Goal: Information Seeking & Learning: Learn about a topic

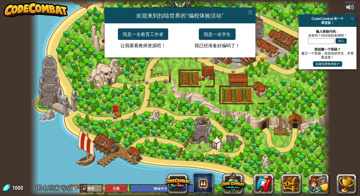
select select "zh-HANS"
click at [221, 35] on button "我是一名学生" at bounding box center [217, 34] width 37 height 12
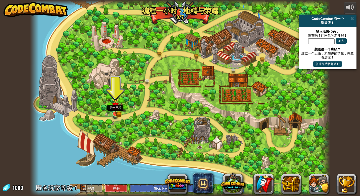
click at [117, 113] on img at bounding box center [116, 106] width 8 height 17
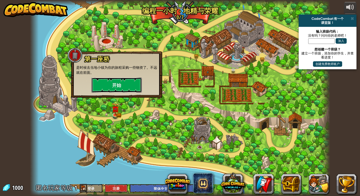
click at [123, 86] on button "开始" at bounding box center [117, 85] width 50 height 15
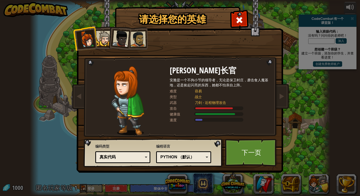
click at [102, 39] on div at bounding box center [103, 38] width 15 height 15
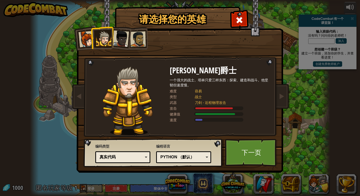
click at [122, 44] on div at bounding box center [120, 38] width 17 height 17
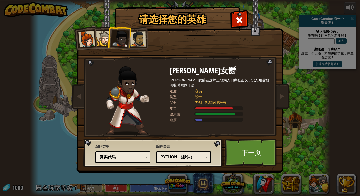
click at [137, 45] on div at bounding box center [138, 39] width 16 height 16
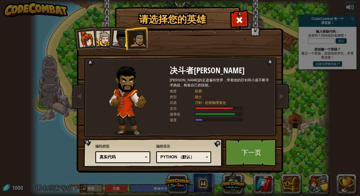
click at [106, 42] on div at bounding box center [103, 38] width 15 height 15
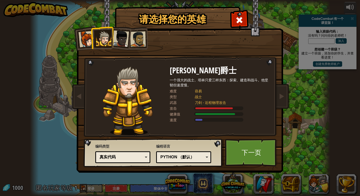
click at [138, 115] on img at bounding box center [128, 100] width 51 height 69
click at [207, 157] on div "Python （默认）" at bounding box center [184, 158] width 49 height 8
click at [143, 137] on img at bounding box center [181, 83] width 218 height 180
click at [252, 156] on link "下一页" at bounding box center [251, 153] width 53 height 28
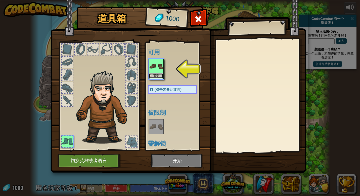
click at [157, 75] on button "装备" at bounding box center [156, 75] width 14 height 5
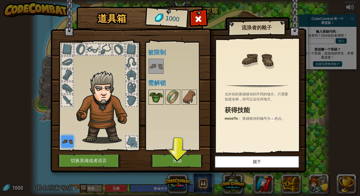
click at [157, 94] on img at bounding box center [156, 97] width 14 height 14
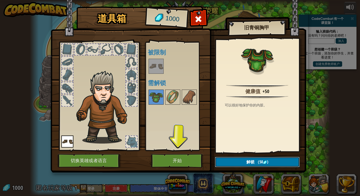
click at [251, 162] on span "解锁" at bounding box center [251, 163] width 8 height 6
click at [248, 160] on button "确认" at bounding box center [257, 162] width 85 height 10
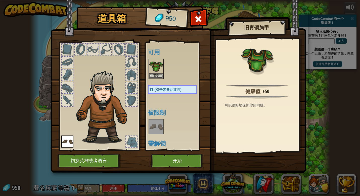
click at [157, 73] on img at bounding box center [156, 66] width 14 height 14
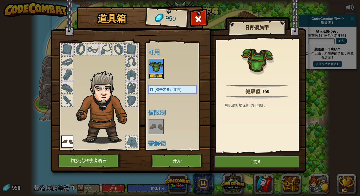
click at [157, 74] on button "装备" at bounding box center [156, 75] width 14 height 5
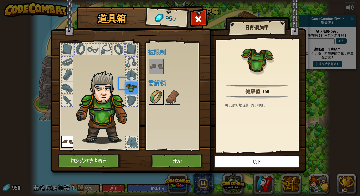
click at [154, 102] on img at bounding box center [156, 97] width 14 height 14
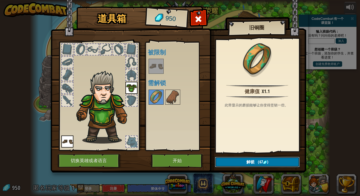
click at [236, 157] on button "解锁 （67 )" at bounding box center [257, 162] width 85 height 10
click at [236, 158] on button "确认" at bounding box center [257, 162] width 85 height 10
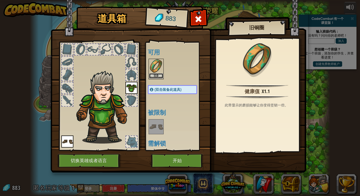
click at [156, 75] on button "装备" at bounding box center [156, 75] width 14 height 5
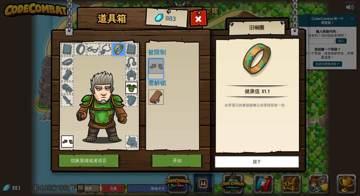
click at [156, 75] on div "可用 装备 装备 装备 (双击装备此道具) 被限制 需解锁" at bounding box center [177, 96] width 59 height 105
click at [156, 93] on img at bounding box center [156, 97] width 14 height 14
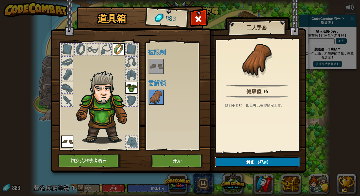
click at [257, 162] on span "（47" at bounding box center [259, 163] width 9 height 6
click at [257, 162] on button "确认" at bounding box center [257, 162] width 85 height 10
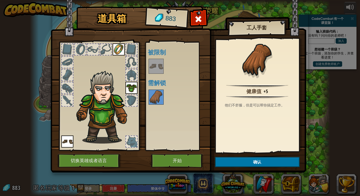
click at [257, 162] on img at bounding box center [179, 81] width 256 height 183
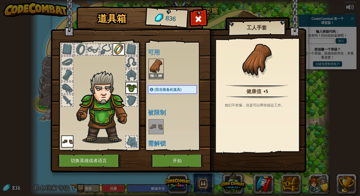
click at [152, 71] on img at bounding box center [156, 66] width 14 height 14
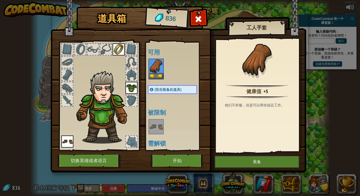
click at [152, 71] on img at bounding box center [156, 66] width 14 height 14
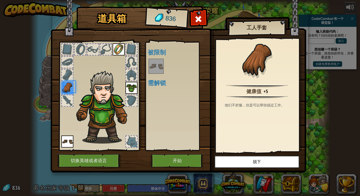
click at [152, 71] on img at bounding box center [156, 66] width 14 height 14
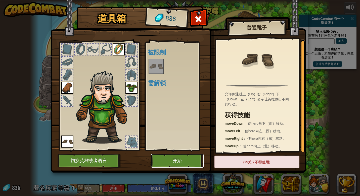
click at [183, 166] on button "开始" at bounding box center [177, 161] width 53 height 14
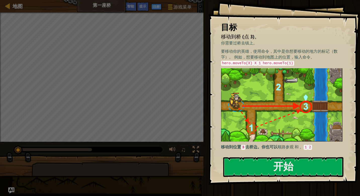
click at [273, 185] on div at bounding box center [283, 187] width 120 height 11
click at [272, 184] on div at bounding box center [283, 187] width 120 height 11
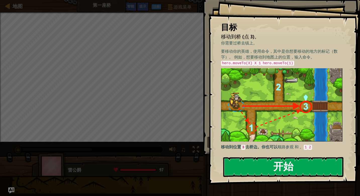
click at [271, 170] on button "开始" at bounding box center [283, 167] width 120 height 20
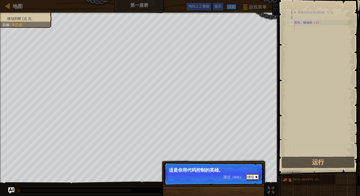
click at [249, 178] on font "继续" at bounding box center [250, 177] width 7 height 4
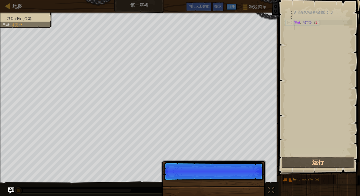
scroll to position [2, 0]
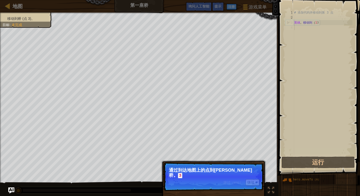
click at [226, 181] on span "跳过（esc）" at bounding box center [234, 183] width 20 height 4
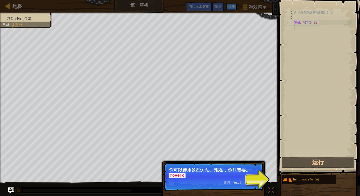
click at [219, 183] on p "跳过（esc） 继续 你可以使用这些方法。现在，你只需要 。 moveTo" at bounding box center [214, 177] width 100 height 29
click at [256, 183] on div at bounding box center [257, 183] width 2 height 2
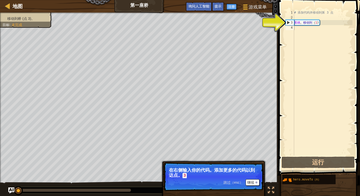
click at [231, 185] on div "跳过（esc） 继续" at bounding box center [242, 183] width 36 height 7
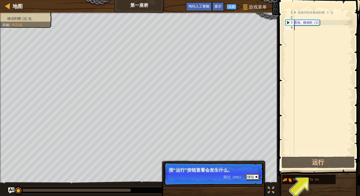
click at [252, 176] on font "继续" at bounding box center [250, 177] width 7 height 4
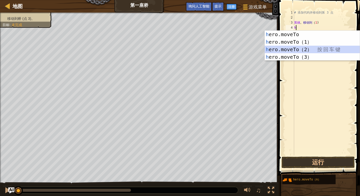
click at [306, 49] on div "h ero.moveTo 按 回 车 键 h ero.moveTo（1） 按 回 车 键 h ero.moveTo（2） 按 回 车 键 h ero.move…" at bounding box center [312, 53] width 95 height 45
type textarea "hero.moveTo(2)"
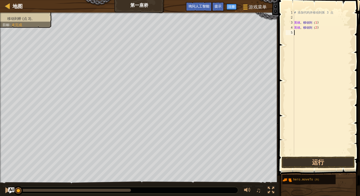
click at [295, 33] on div "# 添加代码并移动到第 3 点 英雄 。 移动到 （ 1 ) 英雄 。 移动到 （ 2 )" at bounding box center [322, 88] width 59 height 156
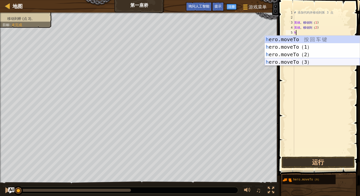
click at [312, 61] on div "h ero.moveTo 按 回 车 键 h ero.moveTo（1） 按 回 车 键 h ero.moveTo（2） 按 回 车 键 h ero.move…" at bounding box center [312, 58] width 95 height 45
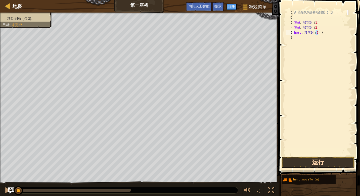
type textarea "hero.moveTo(3)"
click at [321, 163] on button "运行" at bounding box center [318, 163] width 73 height 12
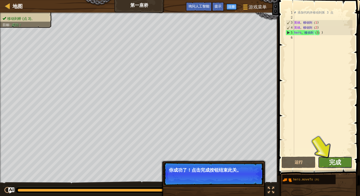
click at [337, 166] on span "完成" at bounding box center [335, 162] width 12 height 8
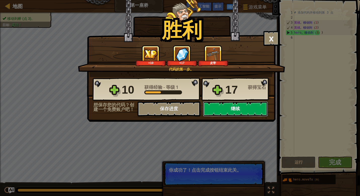
click at [235, 108] on button "继续" at bounding box center [235, 109] width 65 height 15
select select "zh-HANS"
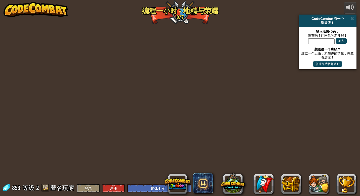
select select "zh-HANS"
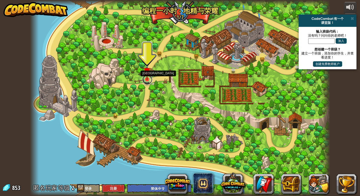
click at [147, 82] on link at bounding box center [147, 80] width 10 height 10
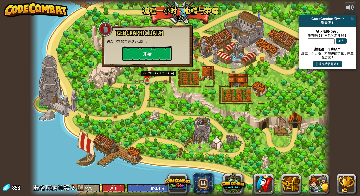
click at [140, 52] on button "开始" at bounding box center [147, 54] width 50 height 15
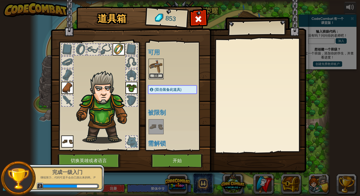
click at [153, 75] on button "装备" at bounding box center [156, 75] width 14 height 5
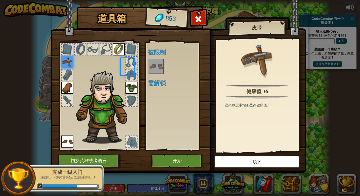
click at [153, 75] on div "可用 装备 装备 装备 装备 (双击装备此道具) 被限制 需解锁" at bounding box center [177, 96] width 59 height 105
click at [178, 161] on button "开始" at bounding box center [177, 161] width 53 height 14
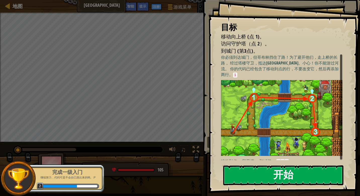
click at [279, 183] on button "开始" at bounding box center [283, 176] width 120 height 20
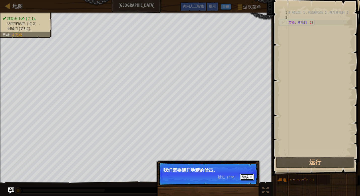
click at [248, 179] on font "继续" at bounding box center [245, 177] width 7 height 4
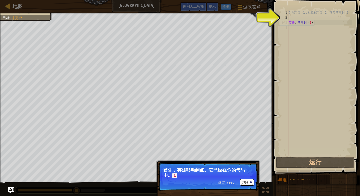
click at [246, 182] on font "继续" at bounding box center [245, 183] width 7 height 4
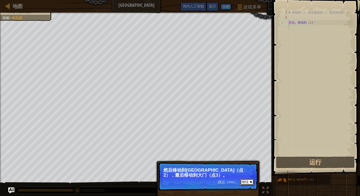
click at [247, 183] on font "继续" at bounding box center [245, 182] width 7 height 4
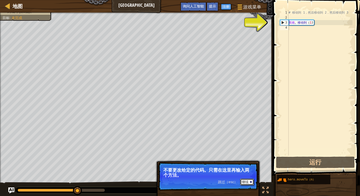
click at [244, 183] on font "继续" at bounding box center [245, 182] width 7 height 4
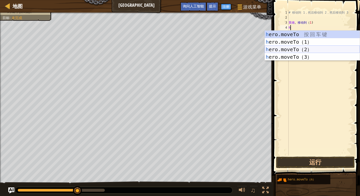
click at [328, 49] on div "h ero.moveTo 按 回 车 键 h ero.moveTo（1） 按 回 车 键 h ero.moveTo（2） 按 回 车 键 h ero.move…" at bounding box center [312, 53] width 95 height 45
type textarea "hero.moveTo(2)"
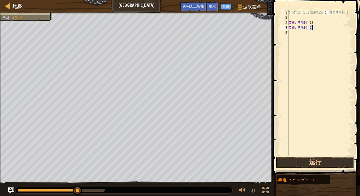
click at [289, 33] on div "5" at bounding box center [284, 32] width 9 height 5
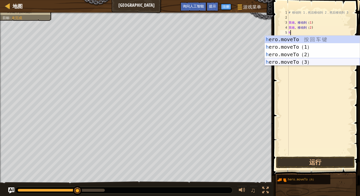
click at [309, 63] on div "h ero.moveTo 按 回 车 键 h ero.moveTo（1） 按 回 车 键 h ero.moveTo（2） 按 回 车 键 h ero.move…" at bounding box center [312, 58] width 95 height 45
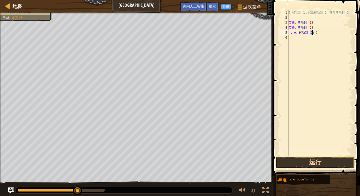
type textarea "hero.moveTo(3)"
click at [293, 164] on button "运行" at bounding box center [315, 163] width 78 height 12
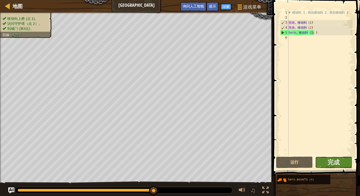
click at [328, 163] on button "完成" at bounding box center [333, 163] width 37 height 12
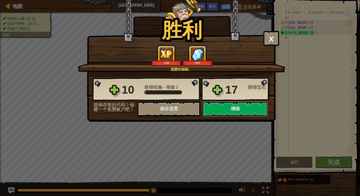
click at [242, 110] on button "继续" at bounding box center [235, 109] width 65 height 15
select select "zh-HANS"
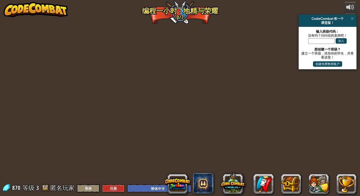
select select "zh-HANS"
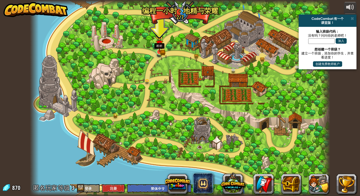
click at [161, 52] on img at bounding box center [160, 44] width 8 height 17
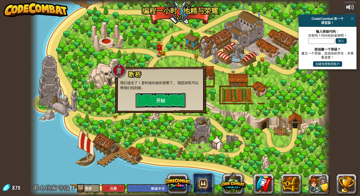
click at [169, 100] on button "开始" at bounding box center [161, 100] width 50 height 15
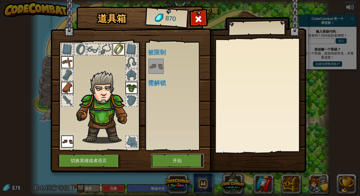
click at [175, 162] on button "开始" at bounding box center [177, 161] width 53 height 14
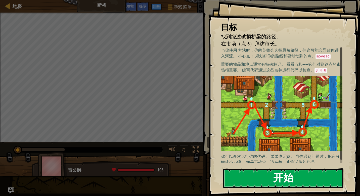
click at [274, 187] on button "开始" at bounding box center [283, 179] width 120 height 20
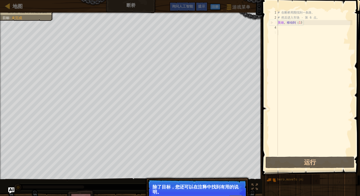
click at [196, 186] on p "除了目标，您还可以在注释中找到有用的说明。" at bounding box center [197, 190] width 89 height 10
click at [278, 30] on div "# 在断桥周围找到一条路。 # 然后进入市场 - 第 6 点。 英雄 。 移动到 （ 1 )" at bounding box center [315, 88] width 76 height 156
click at [278, 29] on div "# 在断桥周围找到一条路。 # 然后进入市场 - 第 6 点。 英雄 。 移动到 （ 1 )" at bounding box center [315, 88] width 76 height 156
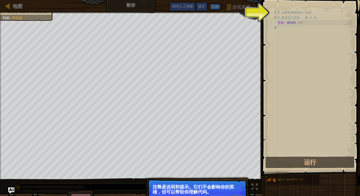
click at [226, 187] on p "注释是说明和提示。它们不会影响你的英雄，但可以帮助你理解代码。" at bounding box center [197, 190] width 89 height 10
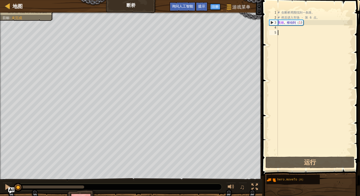
click at [278, 27] on div "# 在断桥周围找到一条路。 # 然后进入市场 - 第 6 点。 英雄 。 移动到 （ 1 )" at bounding box center [315, 88] width 76 height 156
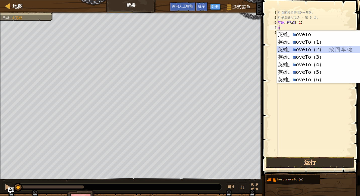
click at [317, 48] on div "英雄。 m oveTo 按 回 车 键 英雄。 m oveTo（1） 按 回 车 键 英雄。 m oveTo（2） 按 回 车 键 英雄。 m oveTo（3…" at bounding box center [324, 65] width 95 height 68
type textarea "hero.moveTo(2)"
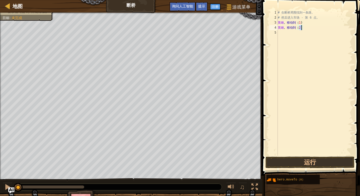
click at [278, 32] on div "5" at bounding box center [273, 32] width 9 height 5
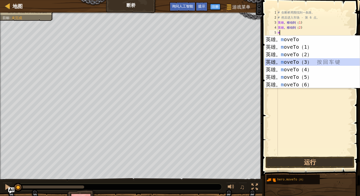
click at [308, 62] on div "英雄。 m oveTo 按 回 车 键 英雄。 m oveTo（1） 按 回 车 键 英雄。 m oveTo（2） 按 回 车 键 英雄。 m oveTo（3…" at bounding box center [312, 70] width 95 height 68
type textarea "hero.moveTo(3)"
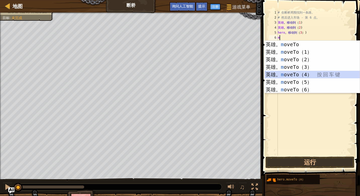
click at [295, 73] on div "英雄。 m oveTo 按 回 车 键 英雄。 m oveTo（1） 按 回 车 键 英雄。 m oveTo（2） 按 回 车 键 英雄。 m oveTo（3…" at bounding box center [312, 75] width 95 height 68
type textarea "hero.moveTo(4)"
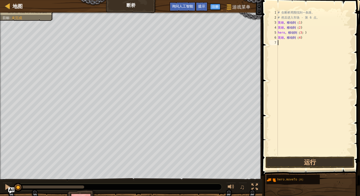
click at [279, 45] on div "# 在断桥周围找到一条路。 # 然后进入市场 - 第 6 点。 英雄 。 移动到 （ 1 ) 英雄 。 移动到 （ 2 ) hero 。 移动到 （ 3 ） …" at bounding box center [315, 88] width 76 height 156
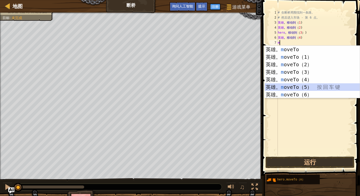
click at [300, 87] on div "英雄。 m oveTo 按 回 车 键 英雄。 m oveTo（1） 按 回 车 键 英雄。 m oveTo（2） 按 回 车 键 英雄。 m oveTo（3…" at bounding box center [312, 80] width 95 height 68
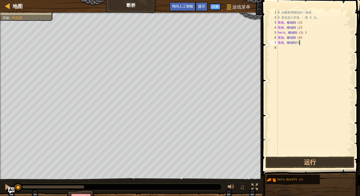
scroll to position [2, 2]
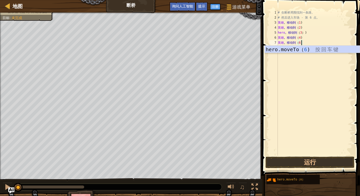
type textarea "hero.moveTo(6)"
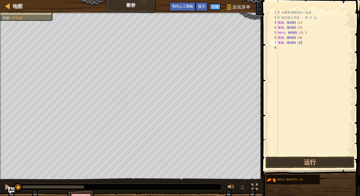
click at [328, 5] on body "地图 断桥 游戏菜单 完成 注册 提示 询问人工智能 1 הההההההההההההההההההההההההההההההההההההההההההההההההה…" at bounding box center [180, 2] width 360 height 5
click at [296, 164] on button "运行" at bounding box center [310, 163] width 89 height 12
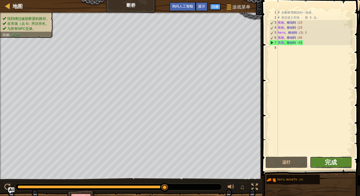
click at [337, 162] on span "完成" at bounding box center [331, 162] width 12 height 8
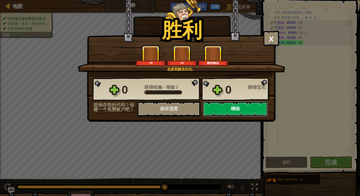
click at [233, 110] on button "继续" at bounding box center [235, 109] width 65 height 15
select select "zh-HANS"
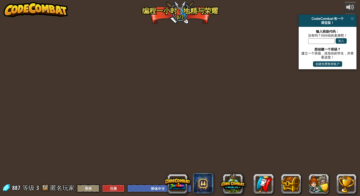
select select "zh-HANS"
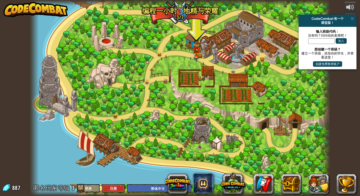
click at [201, 50] on div at bounding box center [180, 98] width 301 height 196
click at [196, 52] on img at bounding box center [197, 46] width 8 height 17
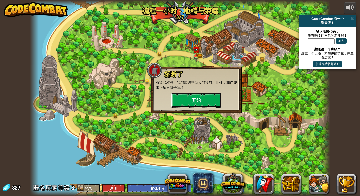
click at [193, 102] on button "开始" at bounding box center [196, 100] width 50 height 15
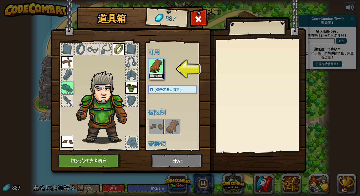
click at [155, 75] on button "装备" at bounding box center [156, 75] width 14 height 5
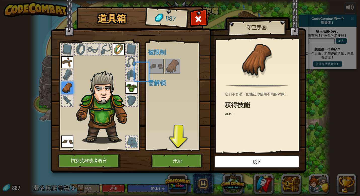
click at [155, 75] on div "可用 装备 装备 装备 装备 (双击装备此道具) 被限制 需解锁" at bounding box center [177, 96] width 59 height 105
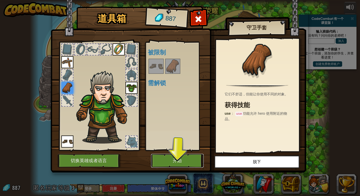
click at [180, 158] on button "开始" at bounding box center [177, 161] width 53 height 14
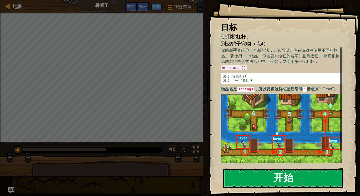
click at [277, 183] on button "开始" at bounding box center [283, 179] width 120 height 20
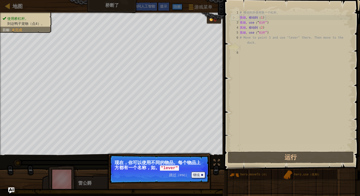
click at [172, 171] on p "跳过（esc） 继续 现在，你可以使用不同的物品。每个物品上方都有一个名称，如 。 "lever"" at bounding box center [159, 169] width 100 height 29
click at [197, 177] on font "继续" at bounding box center [196, 175] width 7 height 4
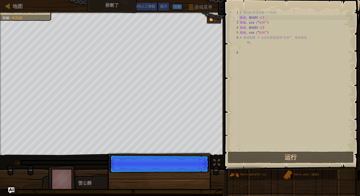
scroll to position [2, 0]
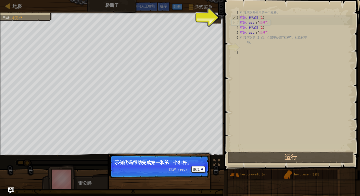
click at [200, 173] on p "跳过（esc） 继续 示例代码帮助完成第一和第二个杠杆。" at bounding box center [159, 166] width 100 height 23
click at [200, 171] on font "继续" at bounding box center [196, 170] width 7 height 4
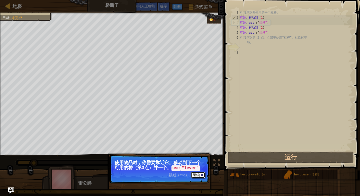
click at [199, 176] on font "继续" at bounding box center [196, 175] width 7 height 4
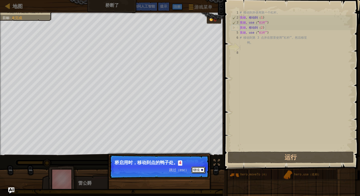
click at [201, 170] on button "继续" at bounding box center [198, 170] width 14 height 7
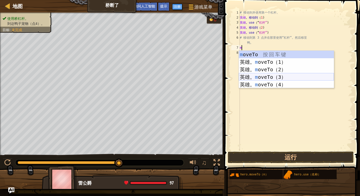
click at [261, 75] on div "m oveTo 按 回 车 键 英雄。 m oveTo（1） 按 回 车 键 英雄。 m oveTo（2） 按 回 车 键 英雄。 m oveTo（3） 按 …" at bounding box center [286, 77] width 95 height 53
type textarea "hero.moveTo(3)"
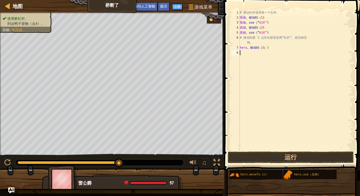
click at [240, 52] on div "8" at bounding box center [235, 52] width 9 height 5
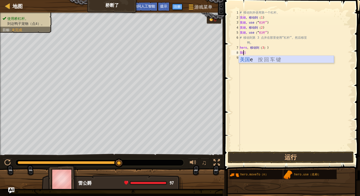
click at [264, 61] on div "美国 e 按 回 车 键" at bounding box center [286, 67] width 95 height 23
type textarea "hero.use("lever")"
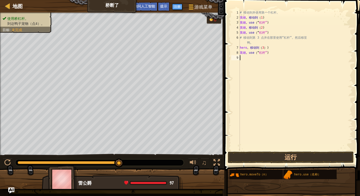
click at [240, 59] on div "# 移动到并使用第一个杠杆。 英雄 。 移动到 （ 1 ) 英雄 。 use （“ 杠杆” ) 英雄 。 移动到 （ 2 ) 英雄 。 use （“ 杠杆” …" at bounding box center [296, 85] width 114 height 151
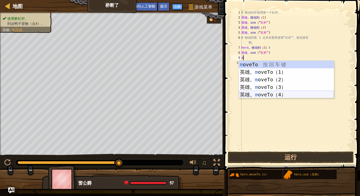
click at [269, 94] on div "m oveTo 按 回 车 键 英雄。 m oveTo（1） 按 回 车 键 英雄。 m oveTo（2） 按 回 车 键 英雄。 m oveTo（3） 按 …" at bounding box center [286, 87] width 95 height 53
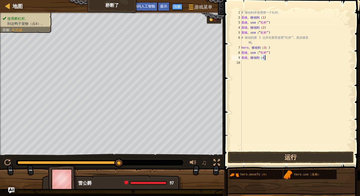
type textarea "hero.moveTo(4)"
click at [280, 158] on button "运行" at bounding box center [291, 158] width 126 height 12
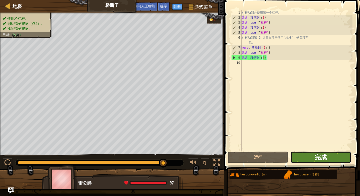
click at [325, 161] on span "完成" at bounding box center [321, 157] width 12 height 8
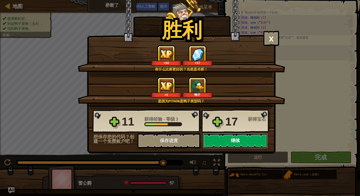
click at [229, 148] on button "继续" at bounding box center [235, 141] width 65 height 15
select select "zh-HANS"
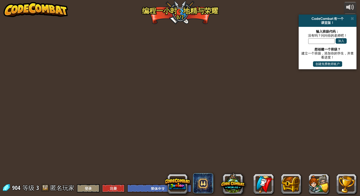
select select "zh-HANS"
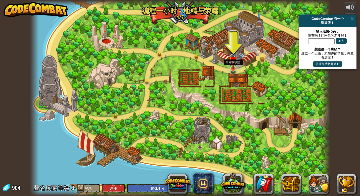
click at [234, 67] on img at bounding box center [233, 61] width 8 height 18
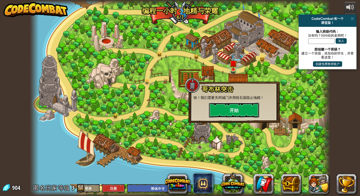
click at [233, 107] on button "开始" at bounding box center [234, 110] width 50 height 15
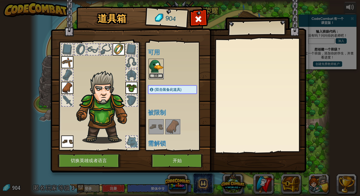
click at [154, 76] on button "装备" at bounding box center [156, 75] width 14 height 5
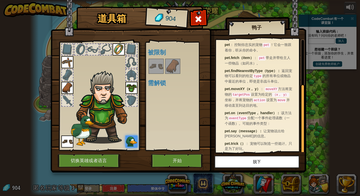
scroll to position [74, 0]
drag, startPoint x: 303, startPoint y: 104, endPoint x: 299, endPoint y: 151, distance: 46.4
click at [299, 151] on div "这只宠物真是呆萌！现在你可以随时进行橡皮鸭调试！ 获得技能 pet ： 控制你忠实的宠物 pet ！它会一致跟着你，听从你的命令。 pet.fetch（ite…" at bounding box center [260, 95] width 89 height 113
drag, startPoint x: 302, startPoint y: 144, endPoint x: 302, endPoint y: 149, distance: 5.0
click at [302, 149] on div at bounding box center [303, 120] width 4 height 70
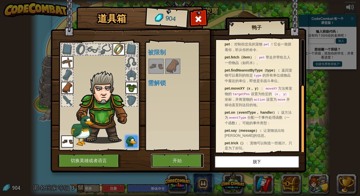
click at [178, 167] on button "开始" at bounding box center [177, 161] width 53 height 14
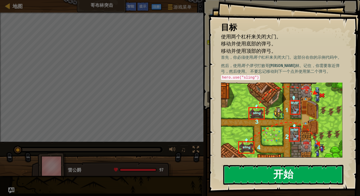
click at [282, 179] on button "开始" at bounding box center [283, 175] width 120 height 20
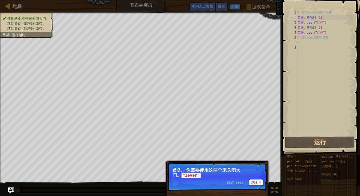
click at [191, 176] on code ""lever"" at bounding box center [191, 176] width 19 height 6
click at [254, 182] on font "继续" at bounding box center [254, 183] width 7 height 4
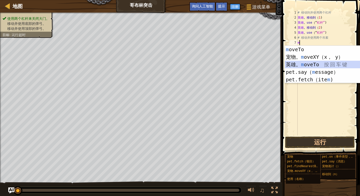
click at [318, 64] on div "m oveTo 按 回 车 键 宠物。 m oveXY（x， y） 按 回 车 键 英雄。 m oveTo 按 回 车 键 pet.say（ m essage…" at bounding box center [332, 72] width 95 height 53
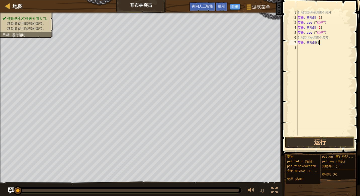
type textarea "hero.moveTo(3)"
click at [299, 48] on div "# 移动到并使用两个杠杆 英雄 。 移动到 （ 1 ) 英雄 。 use （“ 杠杆” ) 英雄 。 移动到 （ 2 ) 英雄 。 use （“ 杠杆” ) …" at bounding box center [325, 78] width 56 height 136
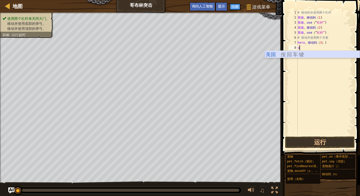
click at [288, 57] on div "美国 按 回 车 键" at bounding box center [312, 62] width 95 height 23
type textarea "hero.use("sling")"
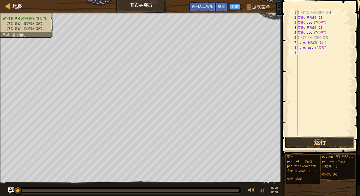
click at [298, 53] on div "# 移动到并使用两个杠杆 英雄 。 移动到 （ 1 ) 英雄 。 use （“ 杠杆” ) 英雄 。 移动到 （ 2 ) 英雄 。 use （“ 杠杆” ) …" at bounding box center [325, 78] width 56 height 136
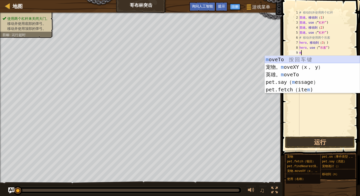
click at [302, 59] on div "m oveTo 按 回 车 键 宠物。 m oveXY（x， y） 按 回 车 键 英雄。 m oveTo 按 回 车 键 pet.say（ m essage…" at bounding box center [312, 82] width 95 height 53
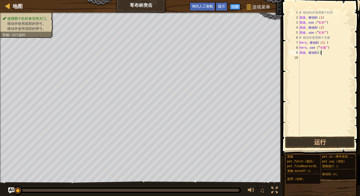
type textarea "hero.moveTo(4)"
click at [300, 56] on div "# 移动到并使用两个杠杆 英雄 。 移动到 （ 1 ) 英雄 。 use （“ 杠杆” ) 英雄 。 移动到 （ 2 ) 英雄 。 use （“ 杠杆” ) …" at bounding box center [326, 78] width 54 height 136
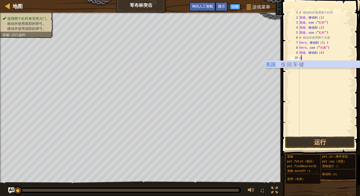
type textarea "u"
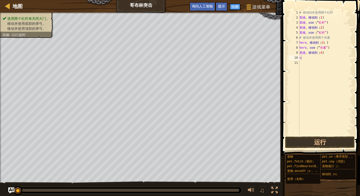
click at [305, 5] on body "地图 哥布林突击 游戏菜单 完成 注册 提示 询问人工智能 1 ההההההההההההההההההההההההההההההההההההההההההההההה…" at bounding box center [180, 2] width 360 height 5
click at [301, 58] on div "# 移动到并使用两个杠杆 英雄 。 移动到 （ 1 ) 英雄 。 use （“ 杠杆” ) 英雄 。 移动到 （ 2 ) 英雄 。 use （“ 杠杆” ) …" at bounding box center [326, 78] width 54 height 136
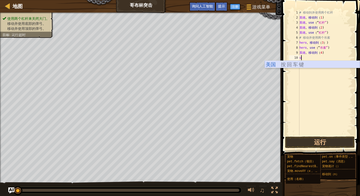
click at [298, 64] on div "美国 按 回 车 键" at bounding box center [312, 72] width 95 height 23
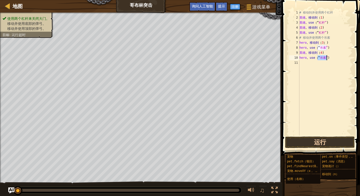
type textarea "hero.use("sling")"
click at [322, 145] on button "运行" at bounding box center [320, 143] width 70 height 12
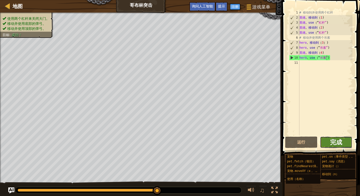
click at [338, 144] on span "完成" at bounding box center [336, 142] width 12 height 8
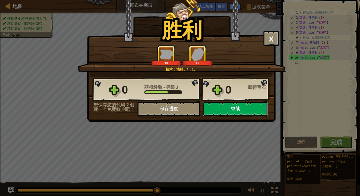
click at [240, 111] on button "继续" at bounding box center [235, 109] width 65 height 15
select select "zh-HANS"
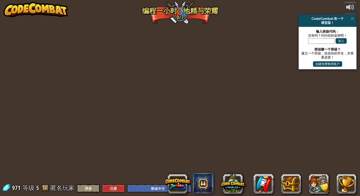
select select "zh-HANS"
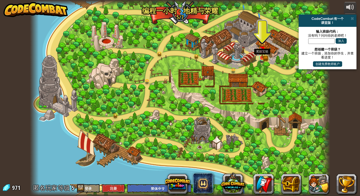
click at [264, 56] on img at bounding box center [263, 50] width 8 height 17
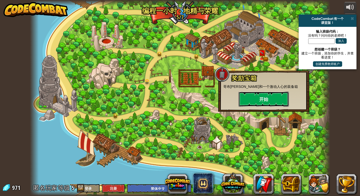
click at [260, 101] on button "开始" at bounding box center [264, 99] width 50 height 15
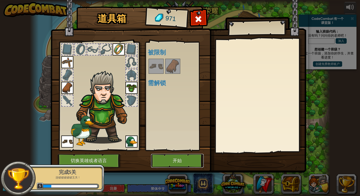
click at [175, 160] on button "开始" at bounding box center [177, 161] width 53 height 14
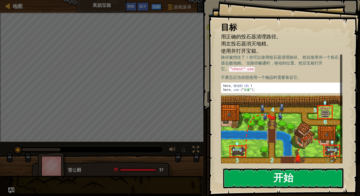
click at [292, 179] on button "开始" at bounding box center [283, 179] width 120 height 20
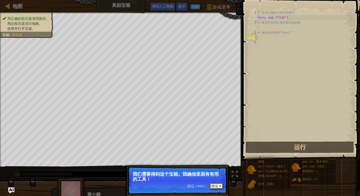
click at [216, 184] on font "继续" at bounding box center [214, 186] width 7 height 4
click at [213, 190] on p "跳过（esc） 继续 但首先，你需要用那些弹弓清理道路并打败地精。" at bounding box center [178, 181] width 100 height 28
click at [216, 187] on font "继续" at bounding box center [214, 186] width 7 height 4
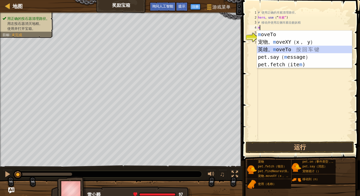
click at [295, 48] on div "m oveTo 按 回 车 键 宠物。 m oveXY（x， y） 按 回 车 键 英雄。 m oveTo 按 回 车 键 pet.say（ m essage…" at bounding box center [304, 57] width 95 height 53
type textarea "hero.moveTo(2)"
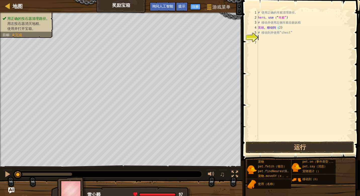
click at [258, 37] on div "# 使用正确的吊索清理路径。 hero 。 use （“ 吊索” ) # 移动并使用左侧吊索击败妖精 英雄 。 移动到 （ 2 ) # 移动到并使用“ches…" at bounding box center [305, 80] width 96 height 141
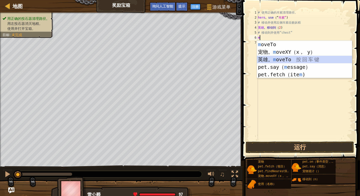
click at [280, 59] on div "m oveTo 按 回 车 键 宠物。 m oveXY（x， y） 按 回 车 键 英雄。 m oveTo 按 回 车 键 pet.say（ m essage…" at bounding box center [304, 67] width 95 height 53
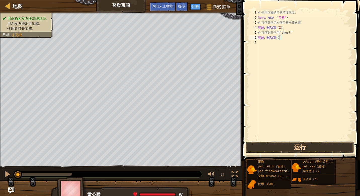
type textarea "hero.moveTo(3)"
click at [258, 43] on div "7" at bounding box center [254, 42] width 9 height 5
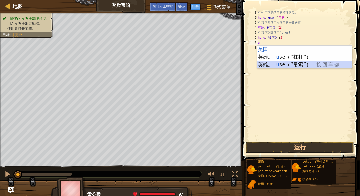
click at [280, 63] on div "美国 按 回 车 键 英雄。 u se（“杠杆”） 按 回 车 键 英雄。 u se（“吊索”） 按 回 车 键" at bounding box center [304, 65] width 95 height 38
type textarea "hero.use("sling")"
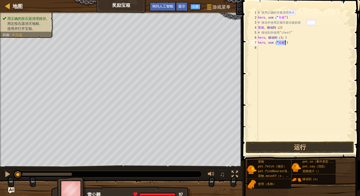
click at [257, 47] on div "8" at bounding box center [254, 47] width 9 height 5
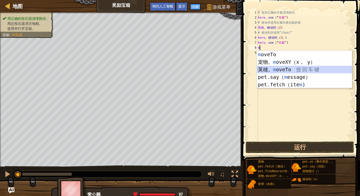
click at [287, 69] on div "m oveTo 按 回 车 键 宠物。 m oveXY（x， y） 按 回 车 键 英雄。 m oveTo 按 回 车 键 pet.say（ m essage…" at bounding box center [304, 77] width 95 height 53
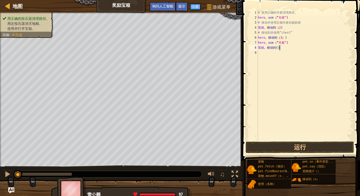
type textarea "hero.moveTo(4)"
click at [258, 52] on div "# 使用正确的吊索清理路径。 hero 。 use （“ 吊索” ) # 移动并使用左侧吊索击败妖精 英雄 。 移动到 （ 2 ) # 移动到并使用“ches…" at bounding box center [305, 80] width 96 height 141
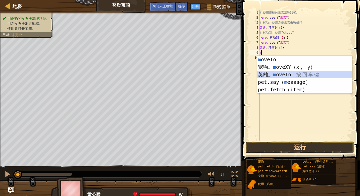
click at [291, 74] on div "m oveTo 按 回 车 键 宠物。 m oveXY（x， y） 按 回 车 键 英雄。 m oveTo 按 回 车 键 pet.say（ m essage…" at bounding box center [304, 82] width 95 height 53
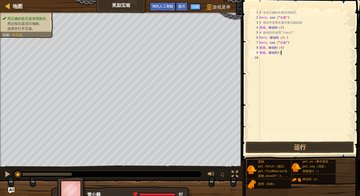
type textarea "hero.moveTo(5)"
click at [259, 58] on div "10" at bounding box center [255, 57] width 10 height 5
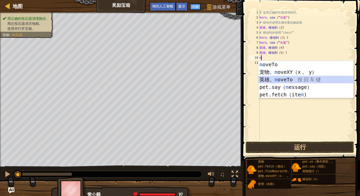
click at [285, 82] on div "m oveTo 按 回 车 键 宠物。 m oveXY（x， y） 按 回 车 键 英雄。 m oveTo 按 回 车 键 pet.say（ m essage…" at bounding box center [306, 87] width 95 height 53
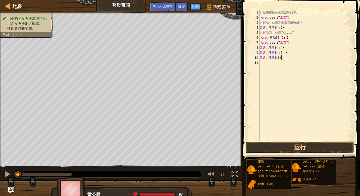
scroll to position [2, 2]
click at [296, 147] on button "运行" at bounding box center [300, 148] width 108 height 12
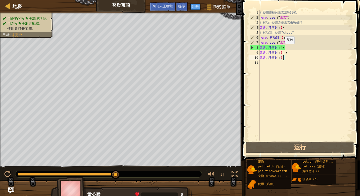
click at [283, 49] on div "# 使用正确的吊索清理路径。 hero 。 use （“ 吊索” ) # 移动并使用左侧吊索击败妖精 英雄 。 移动到 （ 2 ) # 移动到并使用“ches…" at bounding box center [306, 80] width 94 height 141
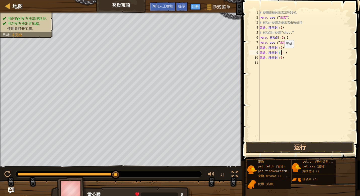
click at [282, 53] on div "# 使用正确的吊索清理路径。 hero 。 use （“ 吊索” ) # 移动并使用左侧吊索击败妖精 英雄 。 移动到 （ 2 ) # 移动到并使用“ches…" at bounding box center [306, 80] width 94 height 141
click at [277, 53] on div "# 使用正确的吊索清理路径。 hero 。 use （“ 吊索” ) # 移动并使用左侧吊索击败妖精 英雄 。 移动到 （ 2 ) # 移动到并使用“ches…" at bounding box center [306, 80] width 94 height 141
click at [288, 52] on div "# 使用正确的吊索清理路径。 hero 。 use （“ 吊索” ) # 移动并使用左侧吊索击败妖精 英雄 。 移动到 （ 2 ) # 移动到并使用“ches…" at bounding box center [306, 80] width 94 height 141
type textarea "h"
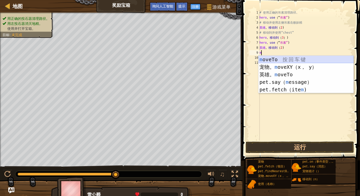
click at [297, 61] on div "m oveTo 按 回 车 键 宠物。 m oveXY（x， y） 按 回 车 键 英雄。 m oveTo 按 回 车 键 pet.say（ m essage…" at bounding box center [306, 82] width 95 height 53
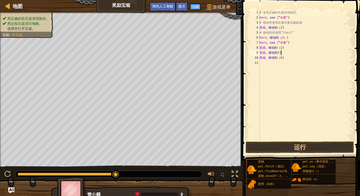
scroll to position [2, 2]
click at [282, 58] on div "# 使用正确的吊索清理路径。 hero 。 use （“ 吊索” ) # 移动并使用左侧吊索击败妖精 英雄 。 移动到 （ 2 ) # 移动到并使用“ches…" at bounding box center [306, 80] width 94 height 141
click at [286, 58] on div "# 使用正确的吊索清理路径。 hero 。 use （“ 吊索” ) # 移动并使用左侧吊索击败妖精 英雄 。 移动到 （ 2 ) # 移动到并使用“ches…" at bounding box center [306, 80] width 94 height 141
type textarea "h"
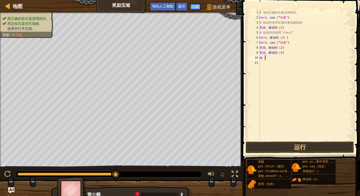
scroll to position [2, 0]
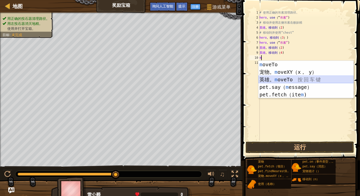
click at [300, 78] on div "m oveTo 按 回 车 键 宠物。 m oveXY（x， y） 按 回 车 键 英雄。 m oveTo 按 回 车 键 pet.say（ m essage…" at bounding box center [306, 87] width 95 height 53
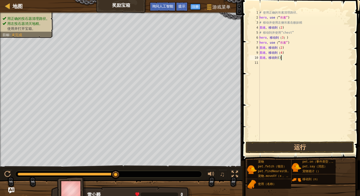
type textarea "hero.moveTo(5)"
click at [260, 62] on div "# 使用正确的吊索清理路径。 hero 。 use （“ 吊索” ) # 移动并使用左侧吊索击败妖精 英雄 。 移动到 （ 2 ) # 移动到并使用“ches…" at bounding box center [306, 80] width 94 height 141
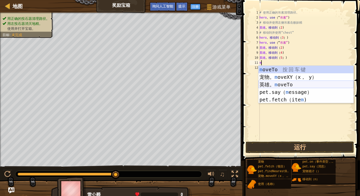
click at [300, 87] on div "m oveTo 按 回 车 键 宠物。 m oveXY（x， y） 按 回 车 键 英雄。 m oveTo 按 回 车 键 pet.say（ m essage…" at bounding box center [306, 92] width 95 height 53
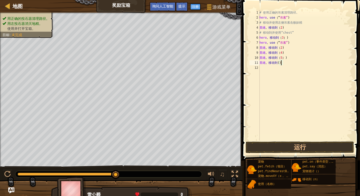
scroll to position [2, 2]
type textarea "hero.moveTo(6)"
click at [300, 148] on button "运行" at bounding box center [300, 148] width 108 height 12
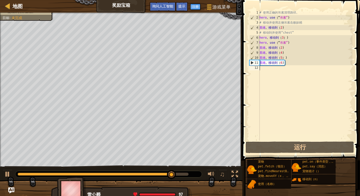
click at [260, 69] on div "# 使用正确的吊索清理路径。 hero 。 use （“ 吊索” ) # 移动并使用左侧吊索击败妖精 英雄 。 移动到 （ 2 ) # 移动到并使用“ches…" at bounding box center [306, 80] width 94 height 141
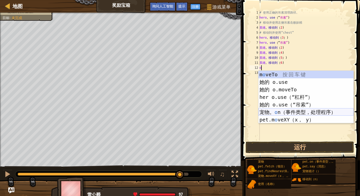
click at [301, 111] on div "m o veTo 按 回 车 键 她的 o.use 按 回 车 键 她的 o.moveTo 按 回 车 键 her o.use（“杠杆”） 按 回 车 键 她…" at bounding box center [306, 105] width 95 height 68
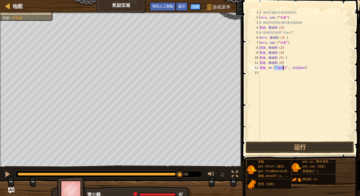
click at [309, 68] on div "# 使用正确的吊索清理路径。 hero 。 use （“ 吊索” ) # 移动并使用左侧吊索击败妖精 英雄 。 移动到 （ 2 ) # 移动到并使用“ches…" at bounding box center [306, 80] width 94 height 141
click at [308, 68] on div "# 使用正确的吊索清理路径。 hero 。 use （“ 吊索” ) # 移动并使用左侧吊索击败妖精 英雄 。 移动到 （ 2 ) # 移动到并使用“ches…" at bounding box center [306, 80] width 94 height 141
click at [304, 150] on button "运行" at bounding box center [300, 148] width 108 height 12
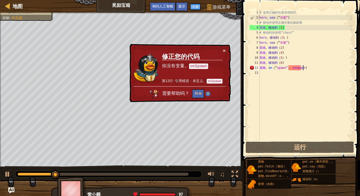
click at [310, 68] on div "# 使用正确的吊索清理路径。 hero 。 use （“ 吊索” ) # 移动并使用左侧吊索击败妖精 英雄 。 移动到 （ 2 ) # 移动到并使用“ches…" at bounding box center [306, 80] width 94 height 141
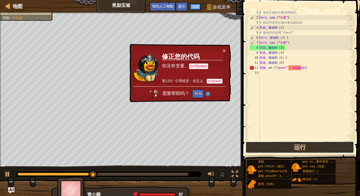
click at [296, 148] on button "运行" at bounding box center [300, 148] width 108 height 12
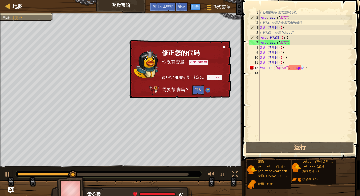
click at [225, 47] on button "×" at bounding box center [224, 46] width 3 height 5
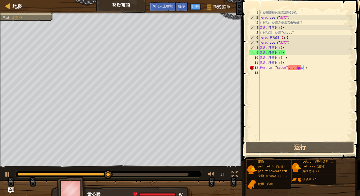
click at [309, 69] on div "# 使用正确的吊索清理路径。 hero 。 use （“ 吊索” ) # 移动并使用左侧吊索击败妖精 英雄 。 移动到 （ 2 ) # 移动到并使用“ches…" at bounding box center [306, 80] width 94 height 141
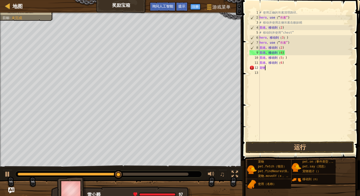
type textarea "p"
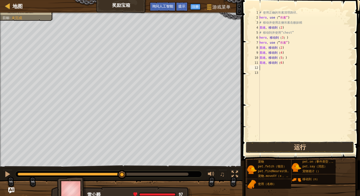
click at [303, 146] on button "运行" at bounding box center [300, 148] width 108 height 12
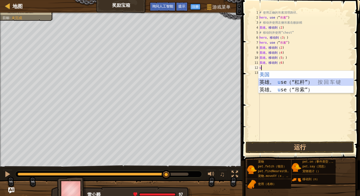
click at [296, 82] on div "美国 按 回 车 键 英雄。 u se（“杠杆”） 按 回 车 键 英雄。 u se（“吊索”） 按 回 车 键" at bounding box center [306, 90] width 95 height 38
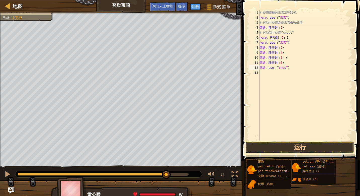
scroll to position [2, 2]
type textarea "hero.use("chest")"
click at [302, 149] on button "运行" at bounding box center [300, 148] width 108 height 12
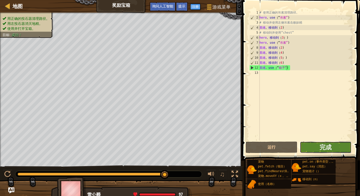
click at [337, 148] on button "完成" at bounding box center [326, 148] width 52 height 12
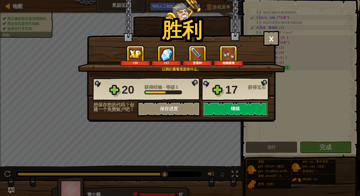
click at [241, 109] on button "继续" at bounding box center [235, 109] width 65 height 15
select select "zh-HANS"
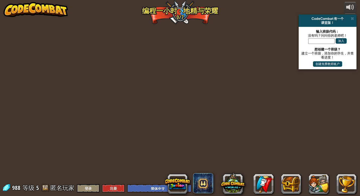
select select "zh-HANS"
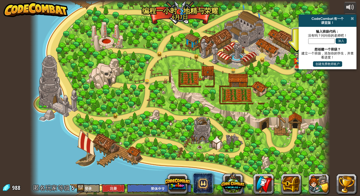
click at [351, 18] on span at bounding box center [352, 19] width 3 height 4
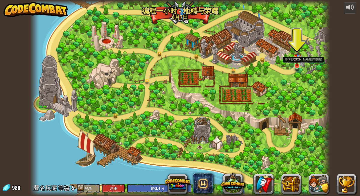
click at [296, 60] on img at bounding box center [297, 56] width 8 height 20
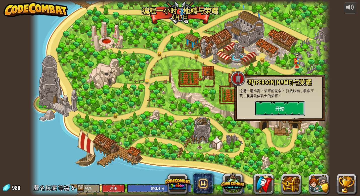
click at [276, 109] on button "开始" at bounding box center [280, 108] width 50 height 15
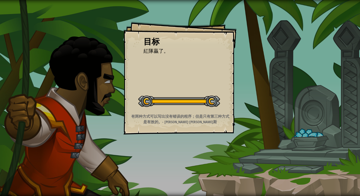
click at [184, 115] on strong "有两种方式可以写出没有错误的程序；但是只有第三种方式是有效的。- [PERSON_NAME]·[PERSON_NAME]斯" at bounding box center [180, 119] width 98 height 11
click at [211, 63] on div "目标 紅隊贏了。 开始 载入失败 订阅后才可开始本关 订阅 你将需要加入一个课程来玩这个关卡 回到我的课程 请询问老师分配后续课程，或者联系客服购买课程或学习…" at bounding box center [180, 78] width 113 height 113
click at [200, 95] on div "开始" at bounding box center [179, 101] width 82 height 20
click at [199, 95] on div "开始" at bounding box center [179, 101] width 82 height 20
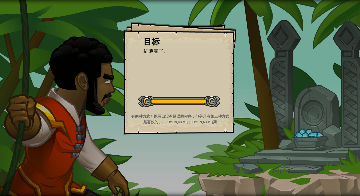
click at [199, 95] on div "开始" at bounding box center [179, 101] width 82 height 20
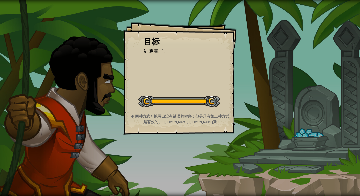
select select "zh-HANS"
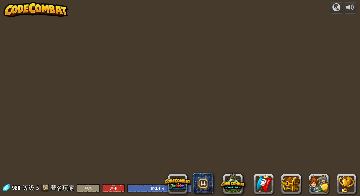
select select "zh-HANS"
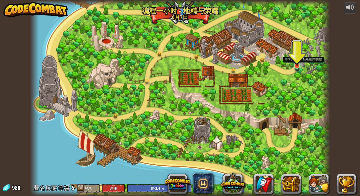
click at [299, 66] on img at bounding box center [297, 56] width 8 height 20
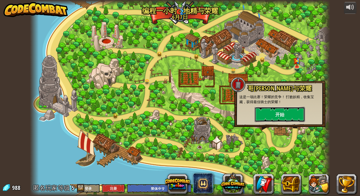
click at [284, 112] on button "开始" at bounding box center [280, 114] width 50 height 15
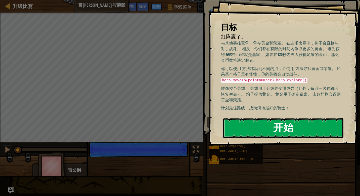
click at [289, 132] on button "开始" at bounding box center [283, 128] width 120 height 20
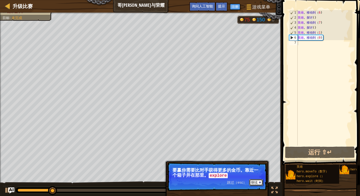
click at [257, 182] on font "继续" at bounding box center [254, 183] width 7 height 4
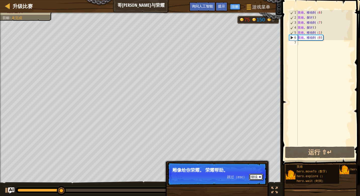
click at [254, 175] on font "继续" at bounding box center [254, 177] width 7 height 4
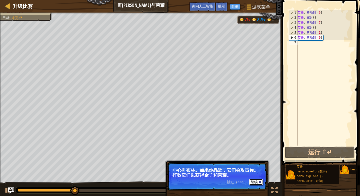
click at [255, 182] on font "继续" at bounding box center [254, 182] width 7 height 4
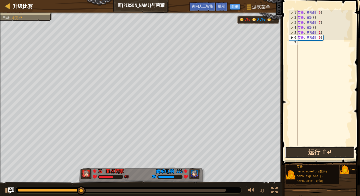
click at [319, 151] on button "运行 ⇧↵" at bounding box center [320, 153] width 70 height 12
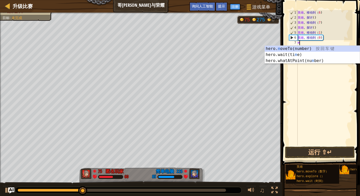
scroll to position [2, 0]
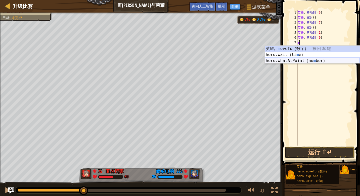
click at [296, 60] on div "英雄。 m oveTo（数字） 按 回 车 键 hero.wait（ti m e） 按 回 车 键 hero.whatAtPoint（nu m ber） 按 …" at bounding box center [312, 61] width 95 height 30
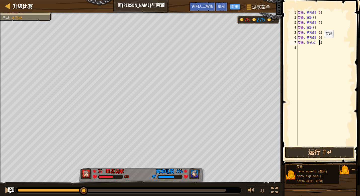
click at [320, 43] on div "英雄 。 移动到 （ 6 ) 英雄 。 探讨 ( ) 英雄 。 移动到 （ 7 ) 英雄 。 探讨 ( ) 英雄 。 移动到 （ 1 ) 英雄 。 移动到 （…" at bounding box center [325, 83] width 56 height 146
click at [326, 43] on div "英雄 。 移动到 （ 6 ) 英雄 。 探讨 ( ) 英雄 。 移动到 （ 7 ) 英雄 。 探讨 ( ) 英雄 。 移动到 （ 1 ) 英雄 。 移动到 （…" at bounding box center [325, 83] width 56 height 146
click at [334, 42] on div "英雄 。 移动到 （ 6 ) 英雄 。 探讨 ( ) 英雄 。 移动到 （ 7 ) 英雄 。 探讨 ( ) 英雄 。 移动到 （ 1 ) 英雄 。 移动到 （…" at bounding box center [325, 83] width 56 height 146
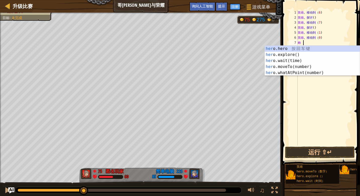
scroll to position [2, 0]
type textarea "h"
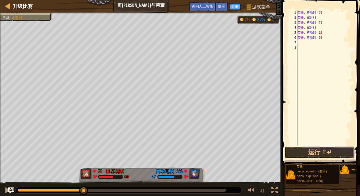
type textarea "hero.moveTo(0)"
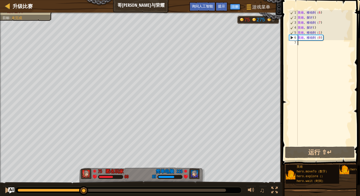
click at [298, 43] on div "英雄 。 移动到 （ 6 ) 英雄 。 探讨 ( ) 英雄 。 移动到 （ 7 ) 英雄 。 探讨 ( ) 英雄 。 移动到 （ 1 ) 英雄 。 移动到 （…" at bounding box center [325, 83] width 56 height 146
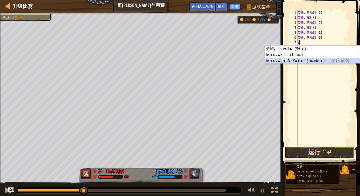
click at [303, 62] on div "英雄。 m oveTo（数字） 按 回 车 键 hero.wait（ti m e） 按 回 车 键 hero.whatAtPoint（nu m ber） 按 …" at bounding box center [312, 61] width 95 height 30
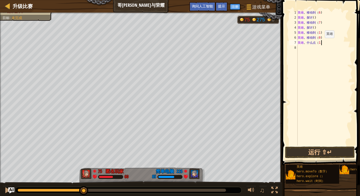
click at [321, 43] on div "英雄 。 移动到 （ 6 ) 英雄 。 探讨 ( ) 英雄 。 移动到 （ 7 ) 英雄 。 探讨 ( ) 英雄 。 移动到 （ 1 ) 英雄 。 移动到 （…" at bounding box center [325, 83] width 56 height 146
click at [318, 51] on div "hero.whatAtP oint（数字） 按 回 车 键" at bounding box center [312, 55] width 95 height 18
click at [334, 42] on div "英雄 。 移动到 （ 6 ) 英雄 。 探讨 ( ) 英雄 。 移动到 （ 7 ) 英雄 。 探讨 ( ) 英雄 。 移动到 （ 1 ) 英雄 。 移动到 （…" at bounding box center [325, 83] width 56 height 146
type textarea "hero.moveTo(1)"
click at [326, 153] on button "运行 ⇧↵" at bounding box center [320, 153] width 70 height 12
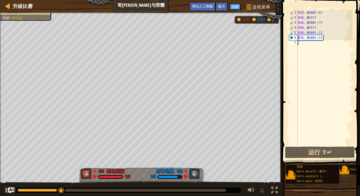
click at [298, 43] on div "英雄 。 移动到 （ 6 ) 英雄 。 探讨 ( ) 英雄 。 移动到 （ 7 ) 英雄 。 探讨 ( ) 英雄 。 移动到 （ 1 ) 英雄 。 移动到 （…" at bounding box center [325, 83] width 56 height 146
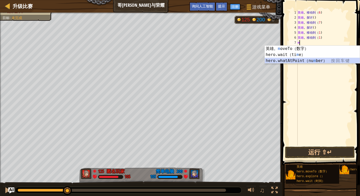
click at [310, 61] on div "英雄。 m oveTo（数字） 按 回 车 键 hero.wait（ti m e） 按 回 车 键 hero.whatAtPoint（nu m ber） 按 …" at bounding box center [312, 61] width 95 height 30
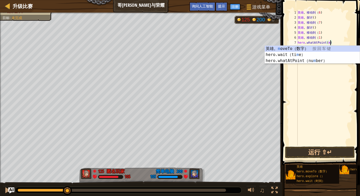
scroll to position [2, 3]
click at [310, 49] on div "英雄。 m oveTo（数字） 按 回 车 键 hero.wait（ti m e） 按 回 车 键 hero.whatAtPoint（nu m ber） 按 …" at bounding box center [312, 61] width 95 height 30
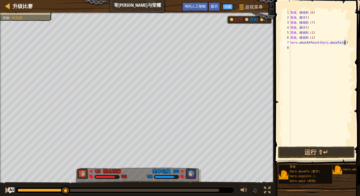
scroll to position [2, 4]
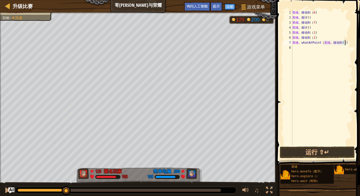
type textarea "hero.whatAtPoint(hero.moveTo(7))"
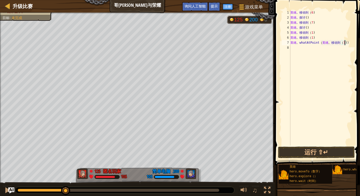
scroll to position [2, 0]
click at [322, 151] on button "运行 ⇧↵" at bounding box center [316, 153] width 77 height 12
type textarea "u"
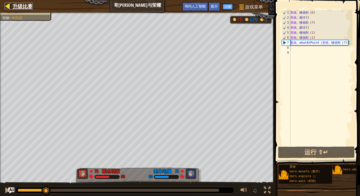
click at [13, 4] on span "升级比赛" at bounding box center [23, 6] width 20 height 7
click at [8, 5] on div at bounding box center [8, 6] width 6 height 6
